Goal: Transaction & Acquisition: Purchase product/service

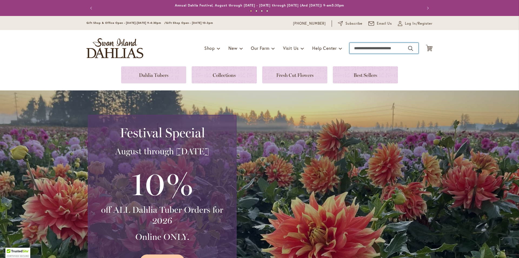
click at [365, 48] on input "Search" at bounding box center [384, 48] width 69 height 11
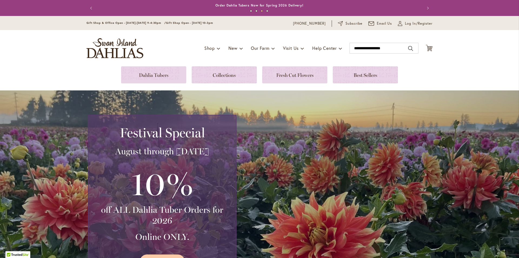
type input "**********"
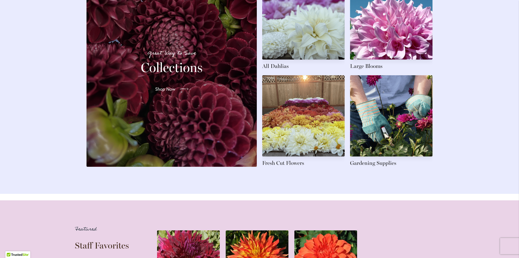
scroll to position [757, 0]
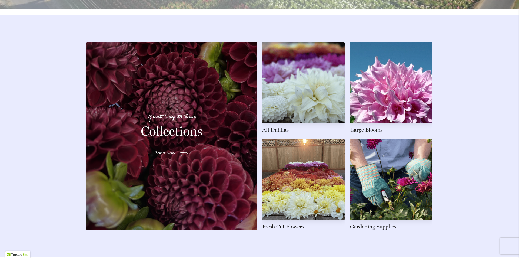
click at [280, 133] on link at bounding box center [303, 87] width 82 height 91
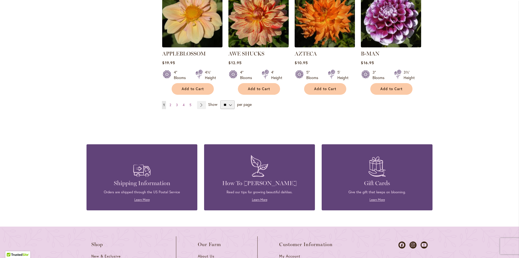
scroll to position [487, 0]
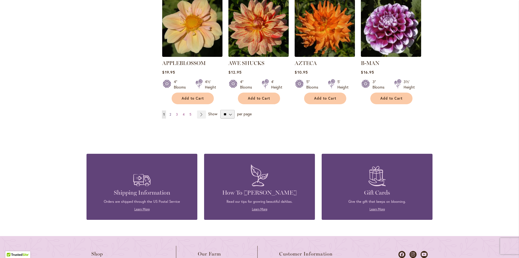
click at [170, 112] on span "2" at bounding box center [171, 114] width 2 height 4
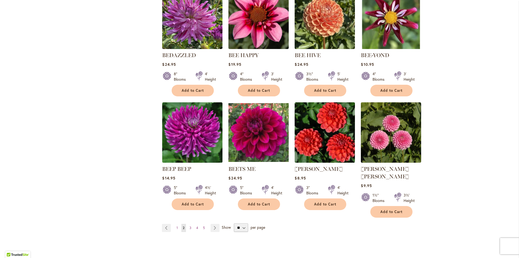
scroll to position [379, 0]
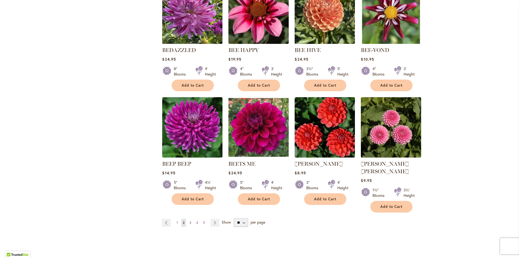
click at [190, 220] on span "3" at bounding box center [191, 222] width 2 height 4
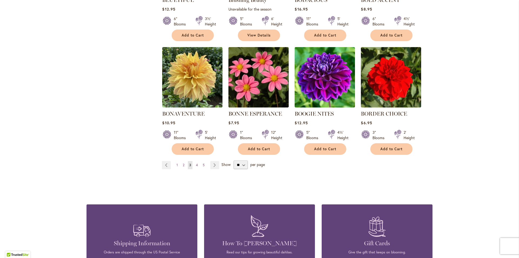
scroll to position [433, 0]
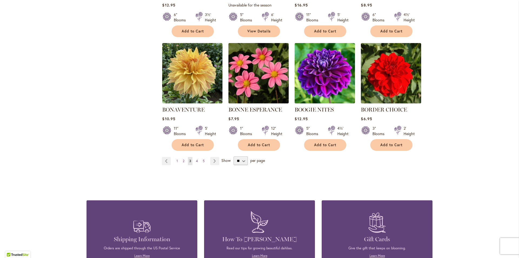
click at [196, 159] on span "4" at bounding box center [197, 161] width 2 height 4
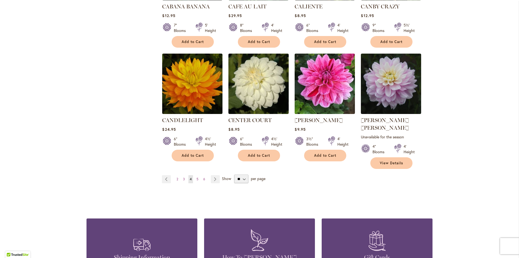
scroll to position [433, 0]
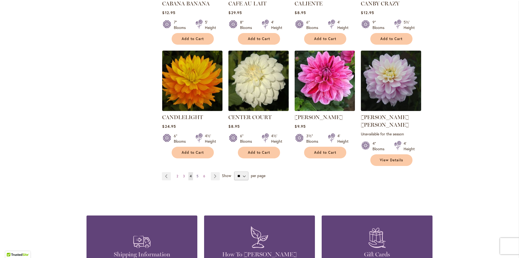
click at [197, 174] on span "5" at bounding box center [198, 176] width 2 height 4
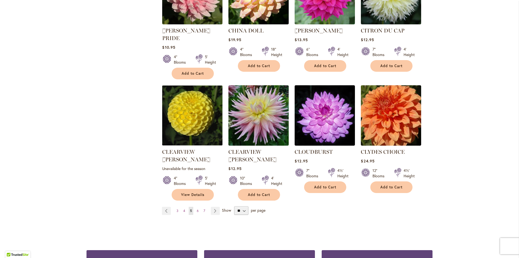
scroll to position [433, 0]
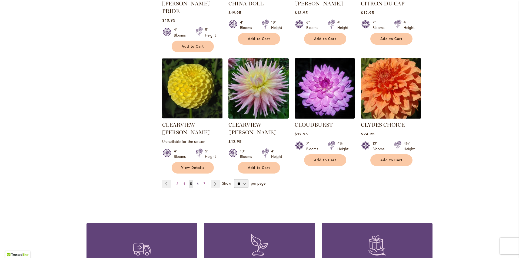
click at [197, 181] on span "6" at bounding box center [198, 183] width 2 height 4
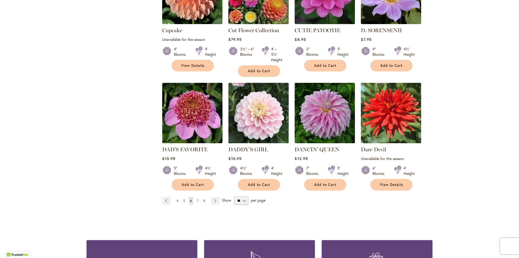
scroll to position [433, 0]
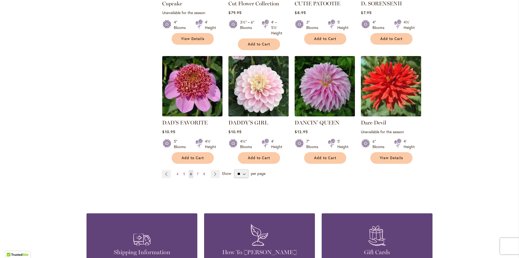
click at [197, 173] on span "7" at bounding box center [198, 174] width 2 height 4
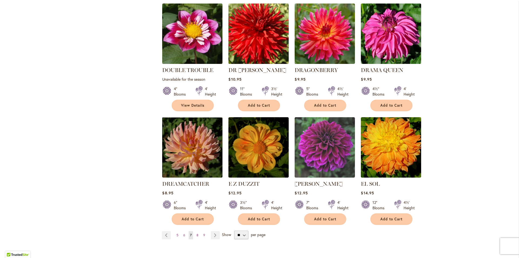
scroll to position [406, 0]
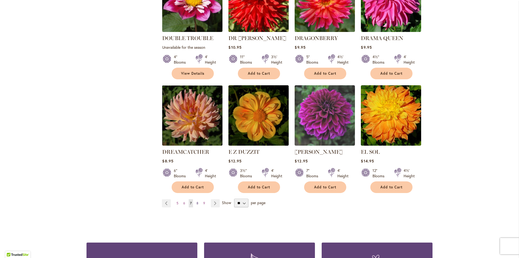
click at [197, 201] on span "8" at bounding box center [198, 203] width 2 height 4
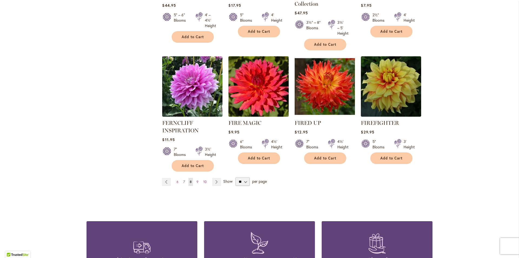
scroll to position [433, 0]
click at [197, 180] on span "9" at bounding box center [198, 181] width 2 height 4
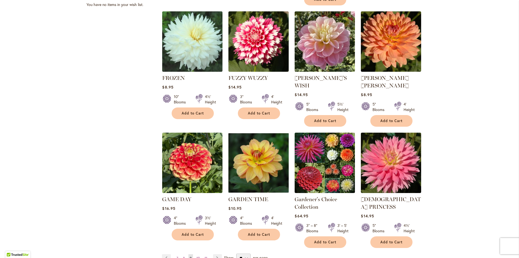
scroll to position [379, 0]
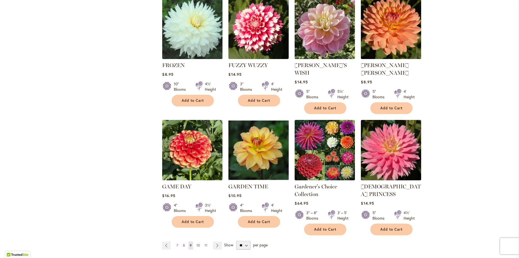
click at [197, 243] on span "10" at bounding box center [198, 245] width 3 height 4
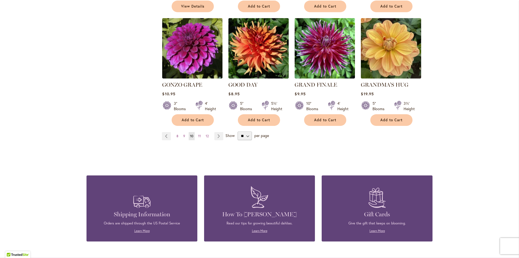
scroll to position [487, 0]
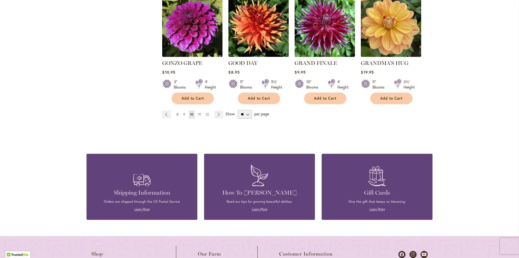
click at [198, 112] on span "11" at bounding box center [199, 114] width 3 height 4
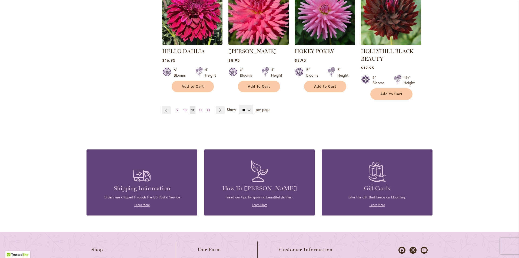
scroll to position [514, 0]
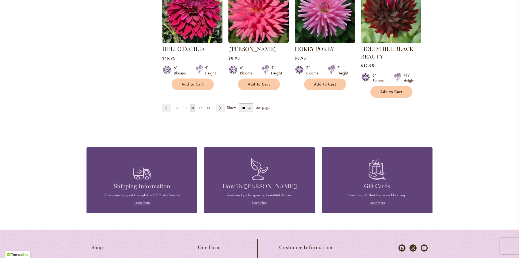
click at [199, 107] on span "12" at bounding box center [200, 108] width 3 height 4
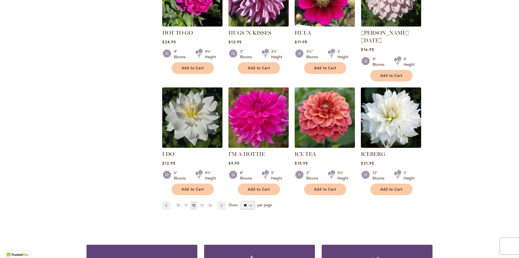
scroll to position [406, 0]
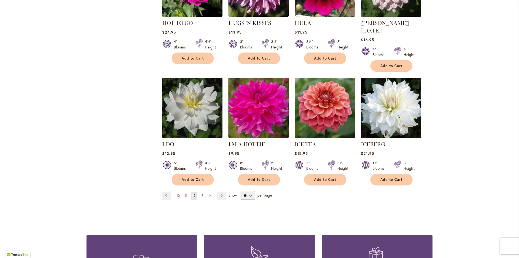
click at [200, 193] on span "13" at bounding box center [201, 195] width 3 height 4
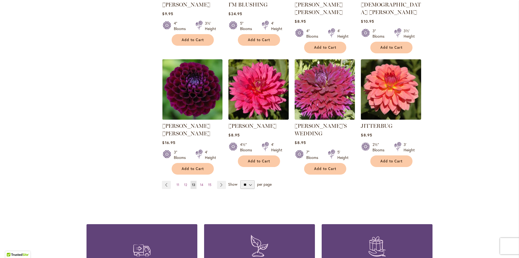
scroll to position [433, 0]
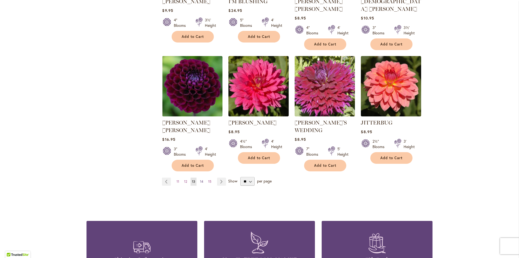
click at [200, 179] on span "14" at bounding box center [201, 181] width 3 height 4
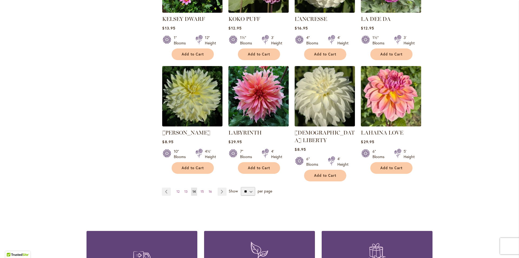
scroll to position [460, 0]
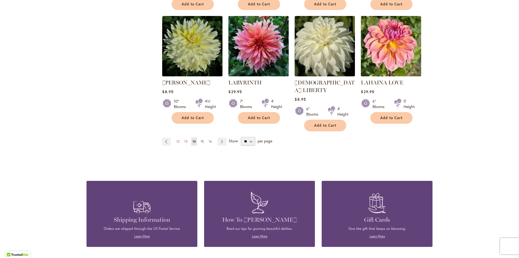
click at [201, 139] on span "15" at bounding box center [202, 141] width 3 height 4
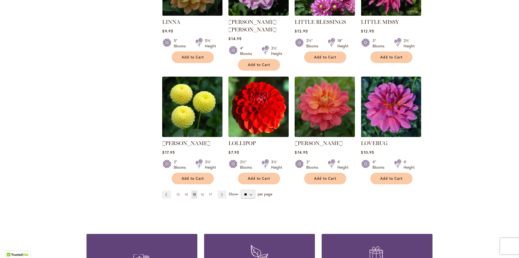
scroll to position [406, 0]
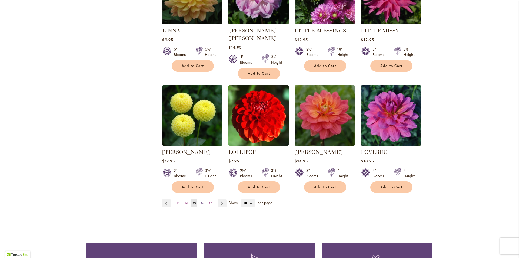
click at [201, 201] on span "16" at bounding box center [202, 203] width 3 height 4
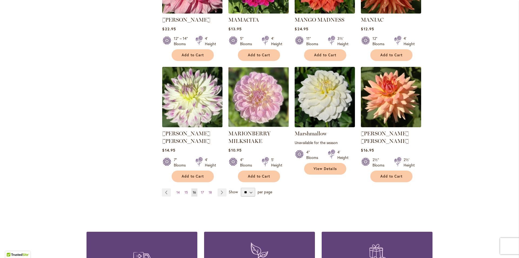
scroll to position [433, 0]
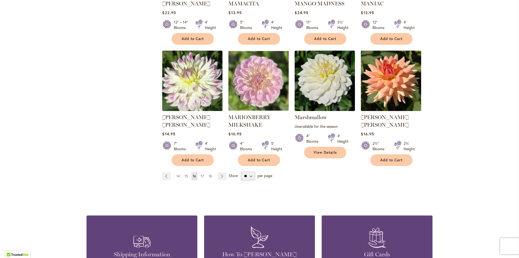
click at [201, 174] on span "17" at bounding box center [202, 176] width 3 height 4
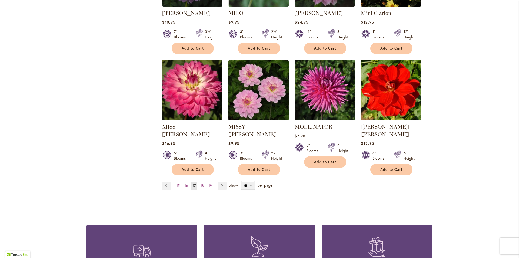
scroll to position [433, 0]
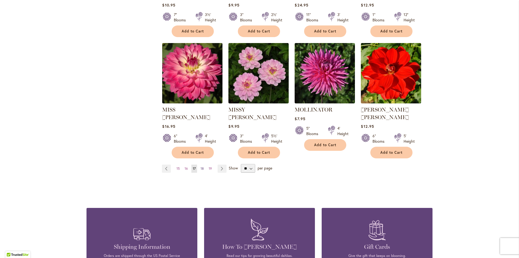
click at [201, 166] on span "18" at bounding box center [202, 168] width 3 height 4
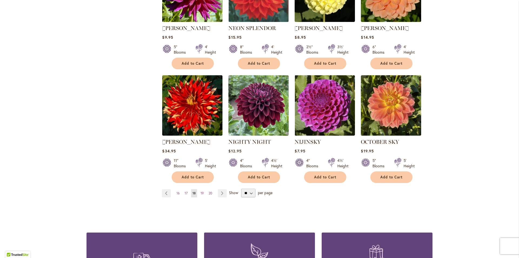
scroll to position [433, 0]
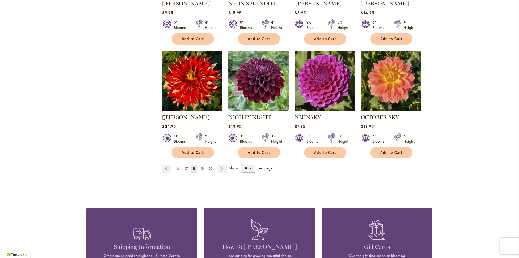
click at [200, 164] on link "Page 19" at bounding box center [202, 168] width 6 height 8
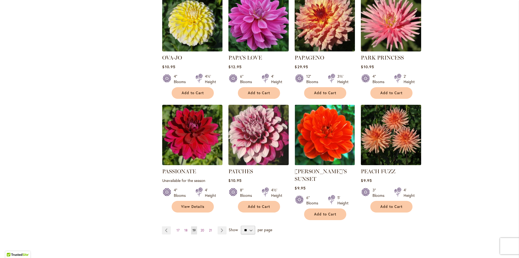
scroll to position [406, 0]
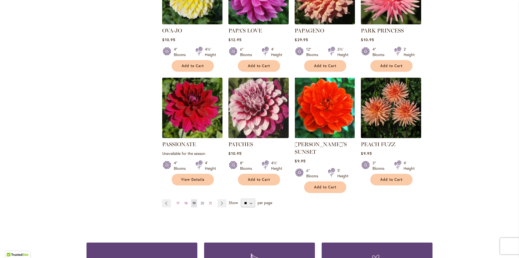
click at [201, 201] on span "20" at bounding box center [203, 203] width 4 height 4
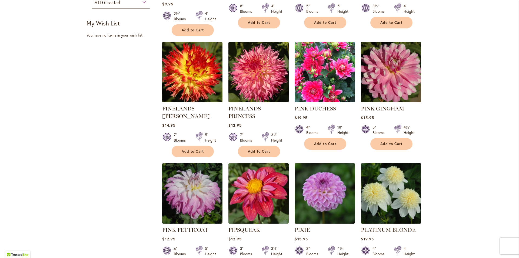
scroll to position [352, 0]
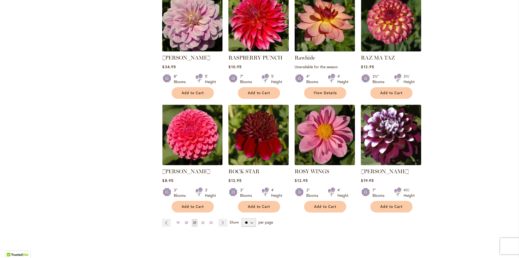
scroll to position [406, 0]
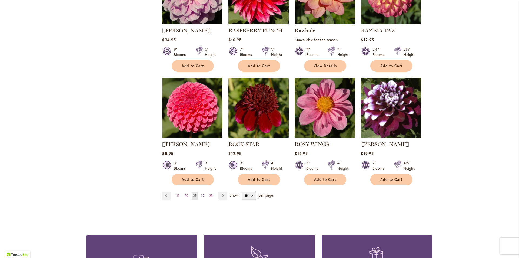
click at [201, 193] on span "22" at bounding box center [202, 195] width 3 height 4
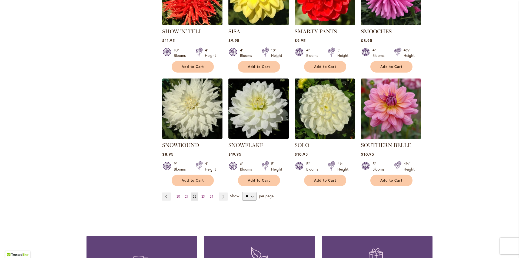
scroll to position [406, 0]
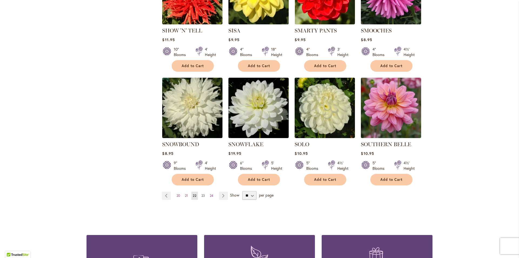
click link "Page 23"
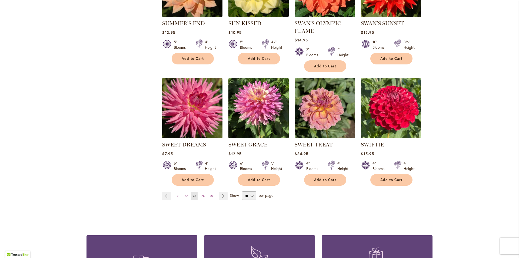
scroll to position [406, 0]
click at [201, 191] on link "Page 24" at bounding box center [203, 195] width 6 height 8
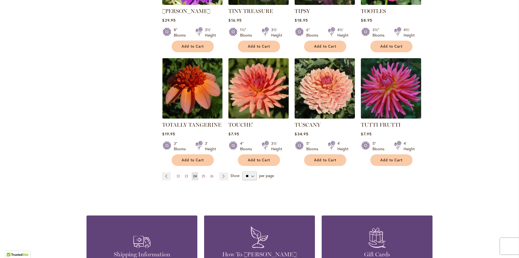
scroll to position [433, 0]
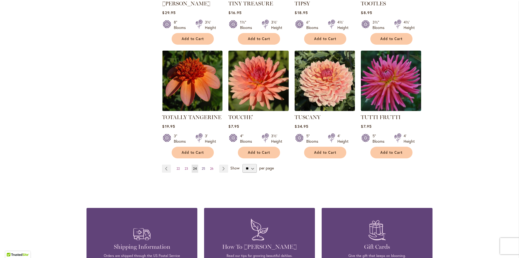
click at [202, 166] on span "25" at bounding box center [204, 168] width 4 height 4
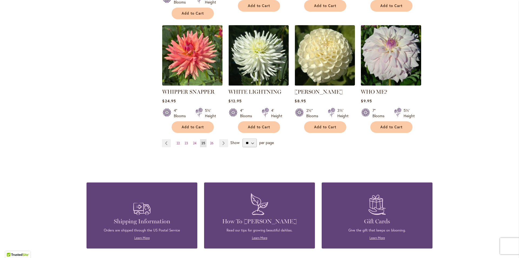
scroll to position [460, 0]
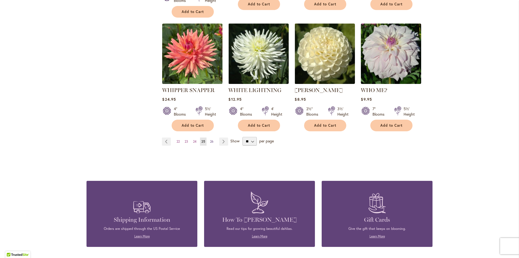
click at [210, 139] on span "26" at bounding box center [212, 141] width 4 height 4
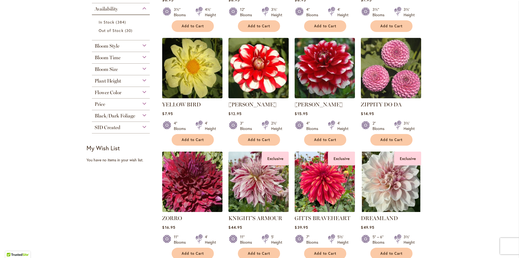
scroll to position [243, 0]
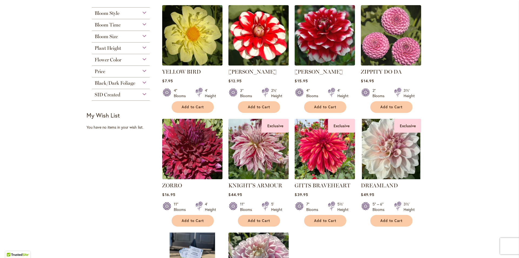
click at [322, 164] on img at bounding box center [324, 148] width 63 height 63
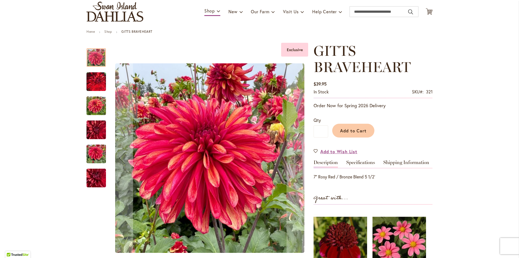
scroll to position [27, 0]
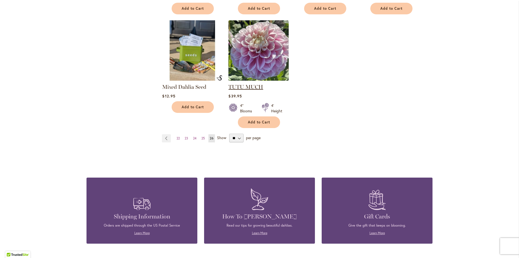
scroll to position [460, 0]
